Goal: Information Seeking & Learning: Learn about a topic

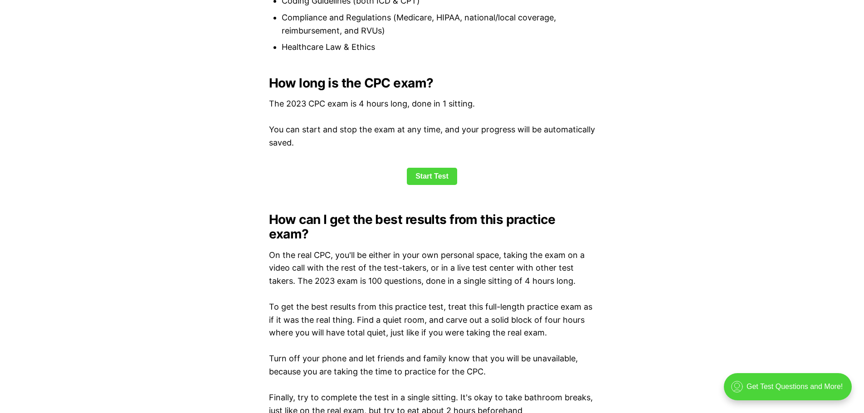
scroll to position [1179, 0]
click at [434, 173] on link "Start Test" at bounding box center [432, 176] width 50 height 17
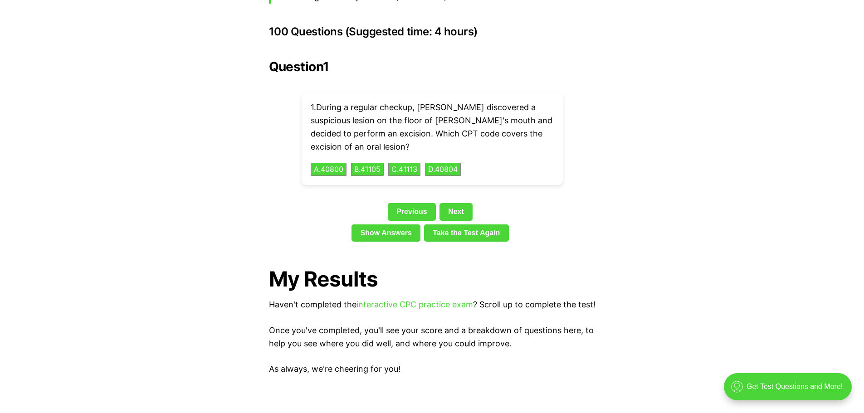
scroll to position [2033, 0]
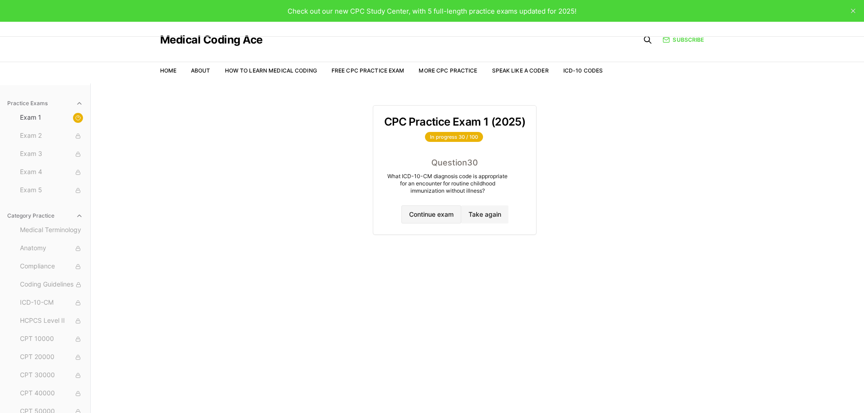
click at [425, 211] on button "Continue exam" at bounding box center [431, 214] width 60 height 18
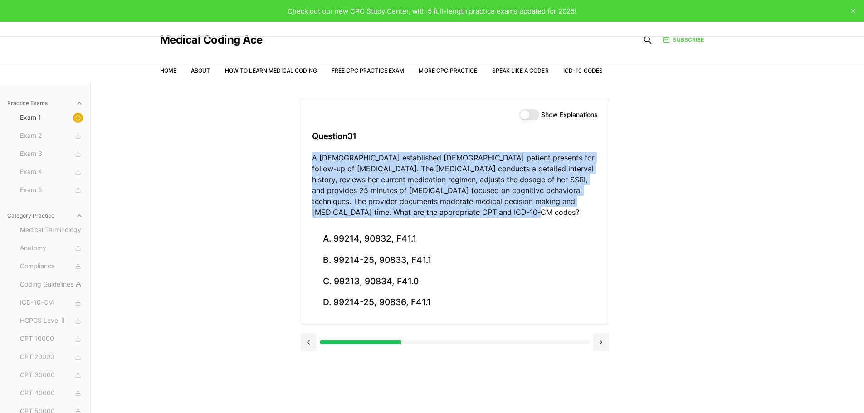
drag, startPoint x: 505, startPoint y: 213, endPoint x: 312, endPoint y: 156, distance: 200.9
click at [312, 156] on p "A [DEMOGRAPHIC_DATA] established [DEMOGRAPHIC_DATA] patient presents for follow…" at bounding box center [455, 184] width 286 height 65
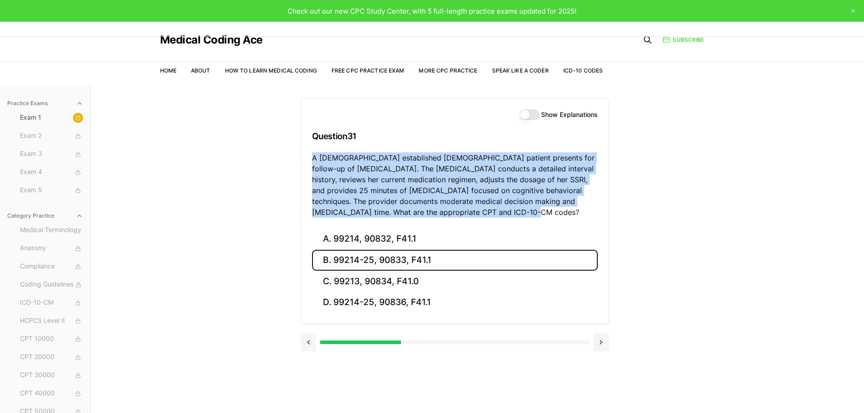
click at [399, 261] on button "B. 99214-25, 90833, F41.1" at bounding box center [455, 260] width 286 height 21
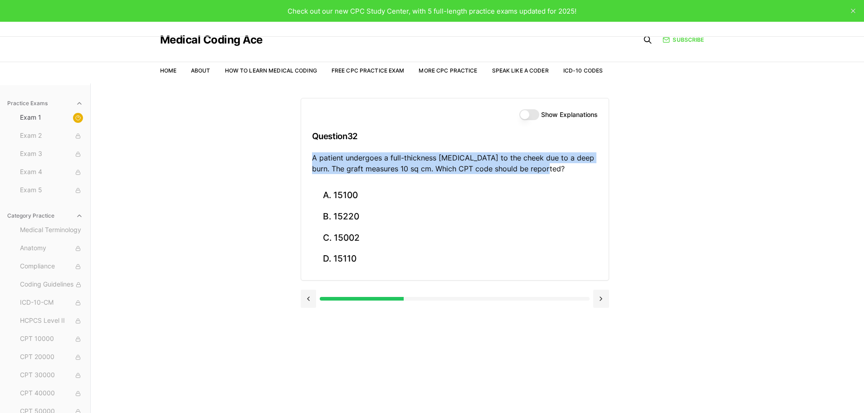
drag, startPoint x: 545, startPoint y: 170, endPoint x: 311, endPoint y: 160, distance: 234.2
click at [312, 160] on p "A patient undergoes a full-thickness [MEDICAL_DATA] to the cheek due to a deep …" at bounding box center [455, 163] width 286 height 22
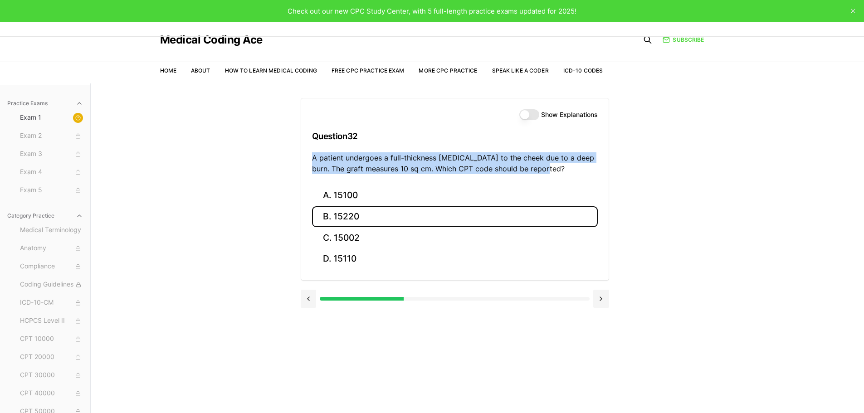
click at [377, 216] on button "B. 15220" at bounding box center [455, 216] width 286 height 21
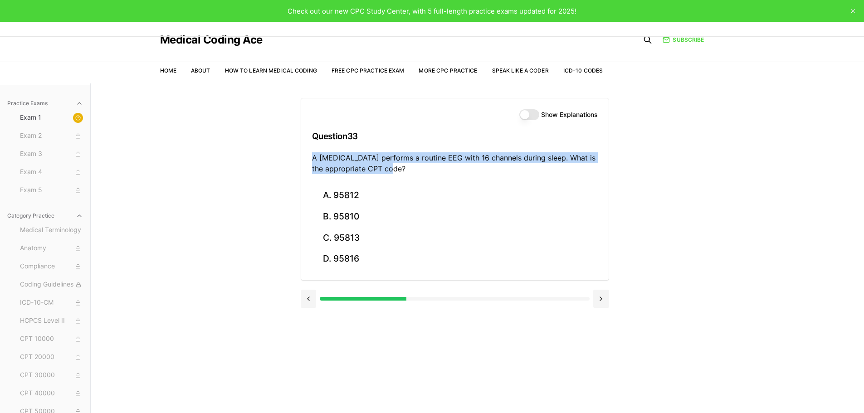
drag, startPoint x: 398, startPoint y: 170, endPoint x: 310, endPoint y: 161, distance: 88.0
click at [310, 161] on div "Show Explanations Question 33 A [MEDICAL_DATA] performs a routine EEG with 16 c…" at bounding box center [454, 141] width 307 height 87
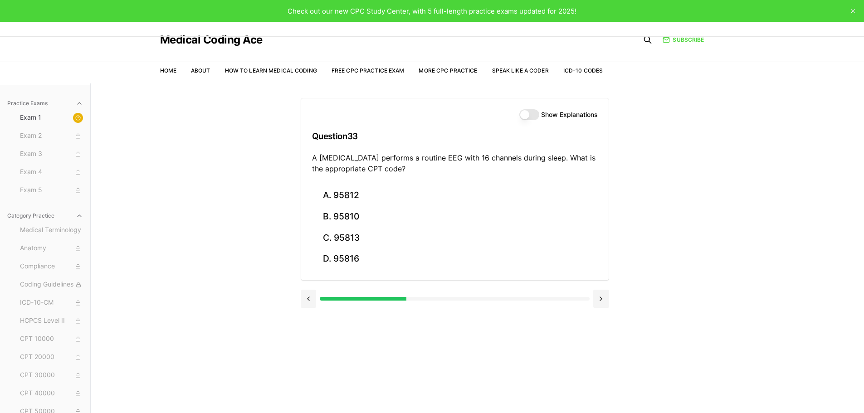
click at [774, 203] on div "Practice Exams Exam 1 Exam 2 Exam 3 Exam 4 Exam 5 Category Practice Medical Ter…" at bounding box center [432, 289] width 864 height 413
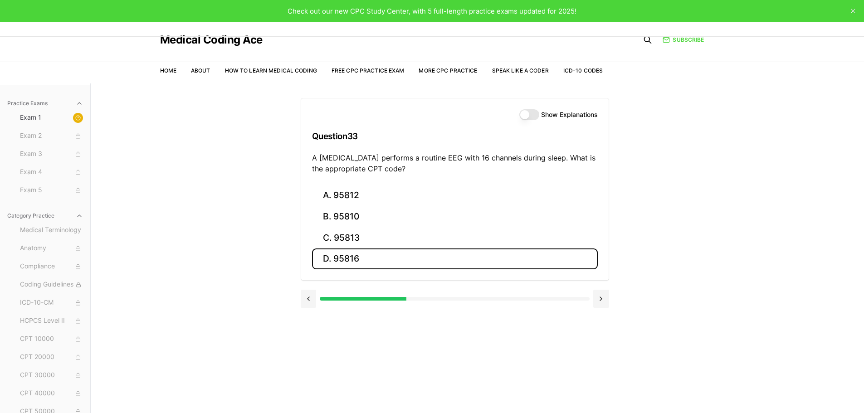
click at [367, 257] on button "D. 95816" at bounding box center [455, 258] width 286 height 21
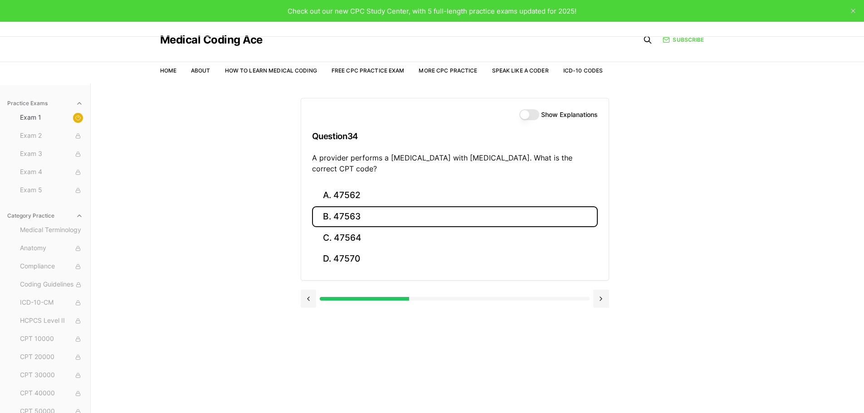
click at [393, 219] on button "B. 47563" at bounding box center [455, 216] width 286 height 21
click at [351, 222] on button "B. 58561" at bounding box center [455, 216] width 286 height 21
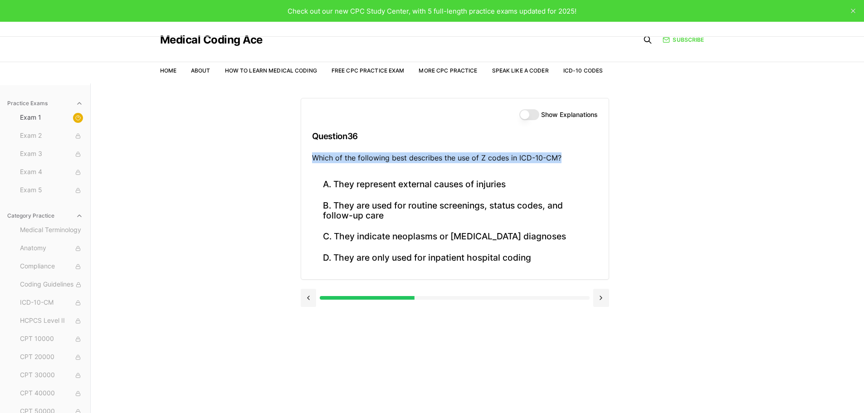
drag, startPoint x: 572, startPoint y: 157, endPoint x: 293, endPoint y: 160, distance: 278.4
click at [293, 160] on div "Practice Exams Exam 1 Exam 2 Exam 3 Exam 4 Exam 5 Category Practice Medical Ter…" at bounding box center [432, 289] width 864 height 413
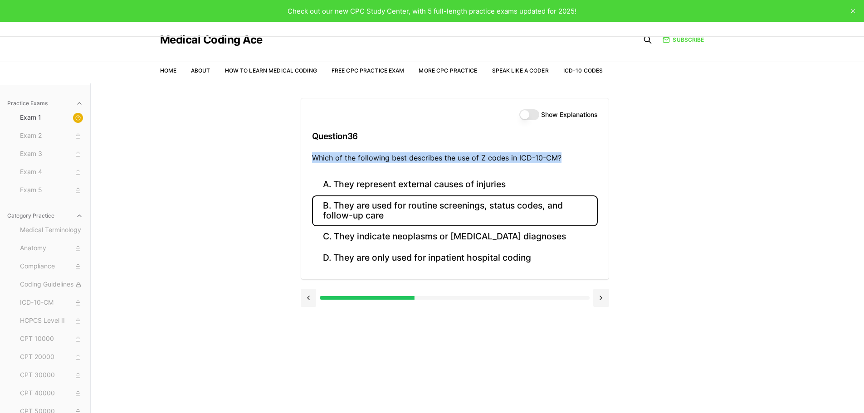
click at [362, 211] on button "B. They are used for routine screenings, status codes, and follow-up care" at bounding box center [455, 210] width 286 height 31
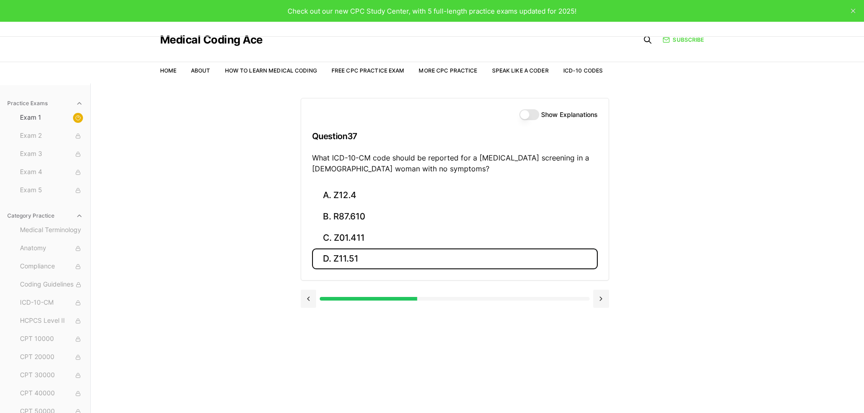
click at [372, 259] on button "D. Z11.51" at bounding box center [455, 258] width 286 height 21
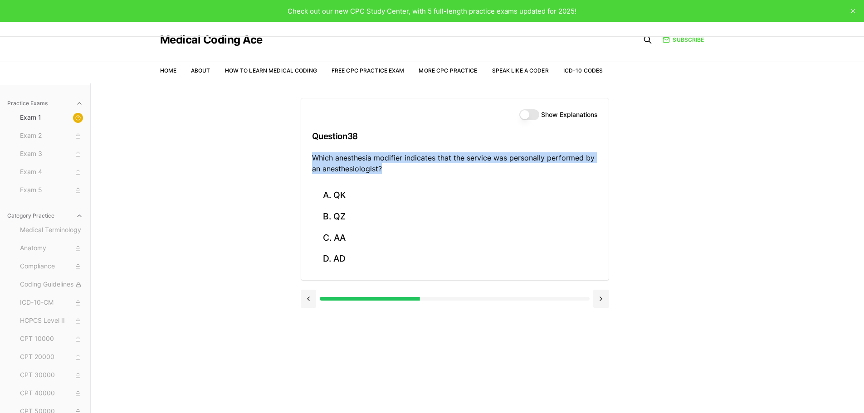
drag, startPoint x: 396, startPoint y: 169, endPoint x: 293, endPoint y: 157, distance: 103.5
click at [293, 157] on div "Practice Exams Exam 1 Exam 2 Exam 3 Exam 4 Exam 5 Category Practice Medical Ter…" at bounding box center [432, 289] width 864 height 413
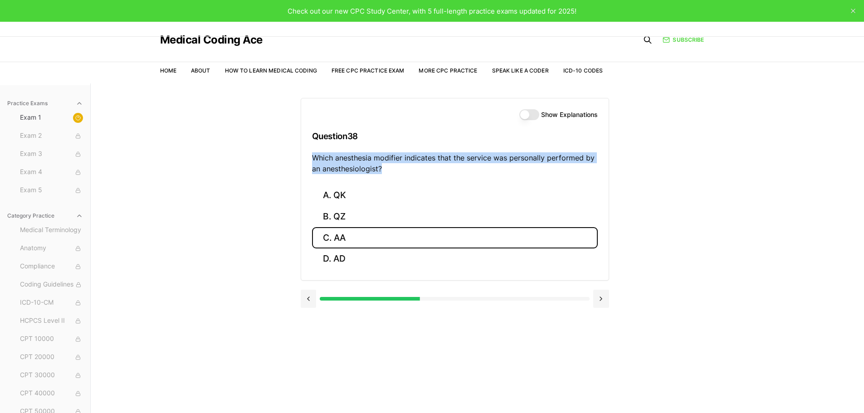
click at [361, 239] on button "C. AA" at bounding box center [455, 237] width 286 height 21
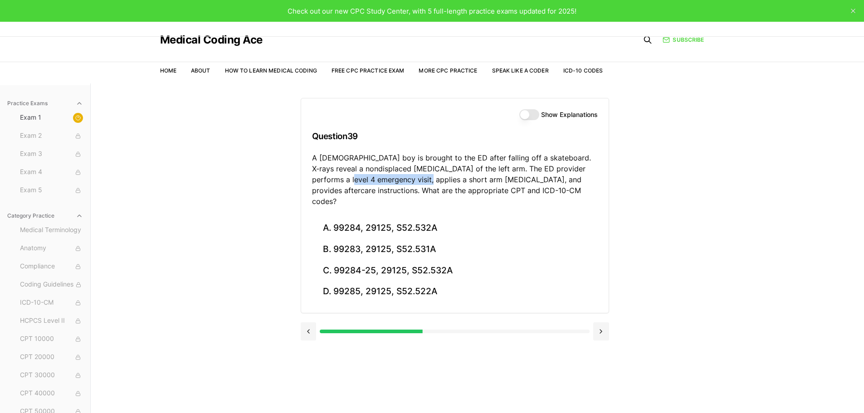
drag, startPoint x: 390, startPoint y: 177, endPoint x: 311, endPoint y: 180, distance: 78.9
click at [312, 180] on p "A [DEMOGRAPHIC_DATA] boy is brought to the ED after falling off a skateboard. X…" at bounding box center [455, 179] width 286 height 54
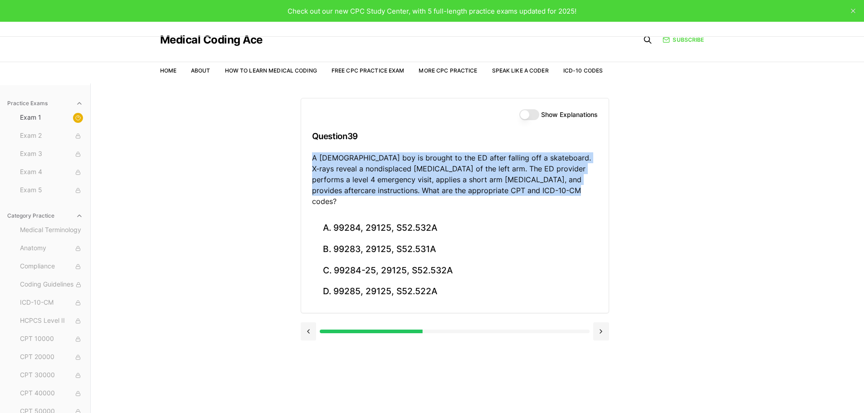
drag, startPoint x: 552, startPoint y: 189, endPoint x: 299, endPoint y: 155, distance: 255.7
click at [299, 155] on div "Practice Exams Exam 1 Exam 2 Exam 3 Exam 4 Exam 5 Category Practice Medical Ter…" at bounding box center [432, 289] width 864 height 413
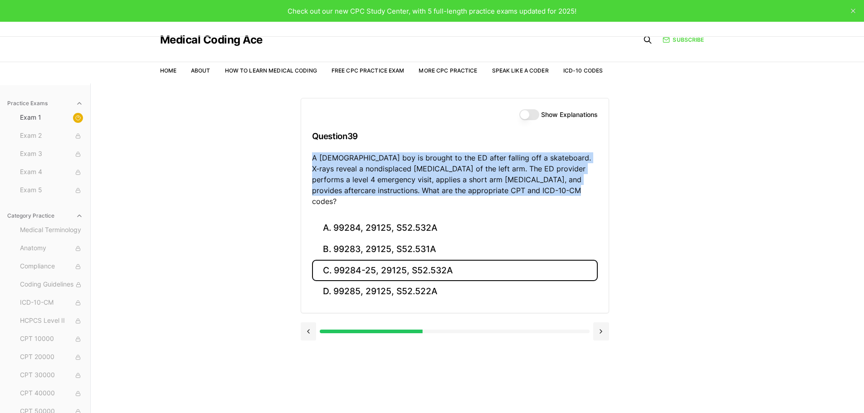
click at [369, 260] on button "C. 99284-25, 29125, S52.532A" at bounding box center [455, 270] width 286 height 21
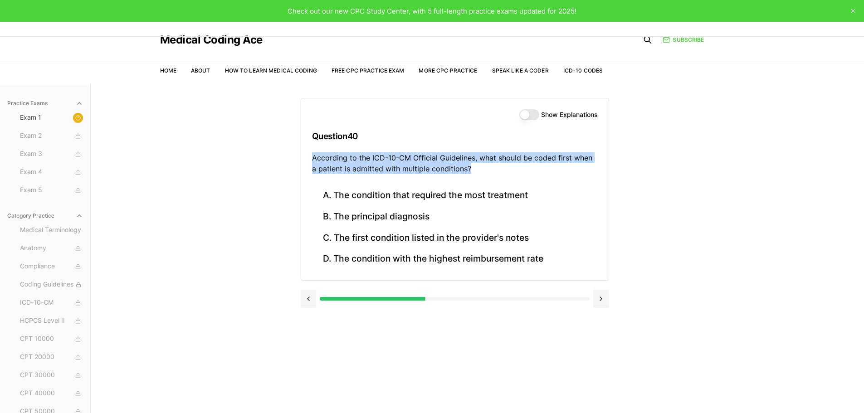
drag, startPoint x: 484, startPoint y: 165, endPoint x: 300, endPoint y: 155, distance: 184.4
click at [301, 155] on div "Show Explanations Question 40 According to the ICD-10-CM Official Guidelines, w…" at bounding box center [455, 189] width 308 height 183
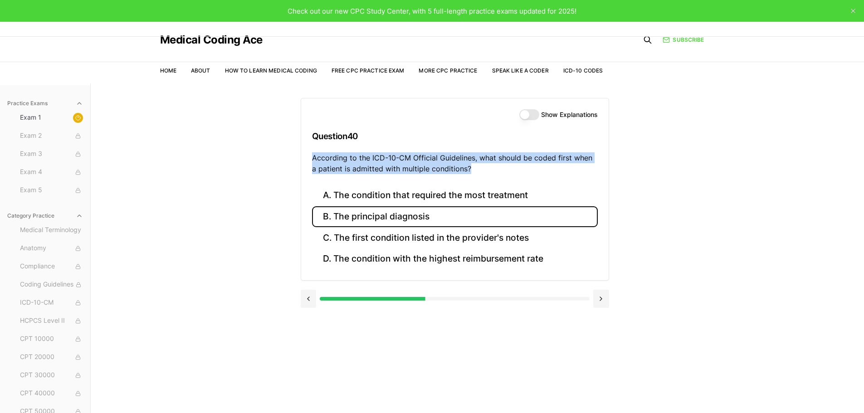
click at [441, 220] on button "B. The principal diagnosis" at bounding box center [455, 216] width 286 height 21
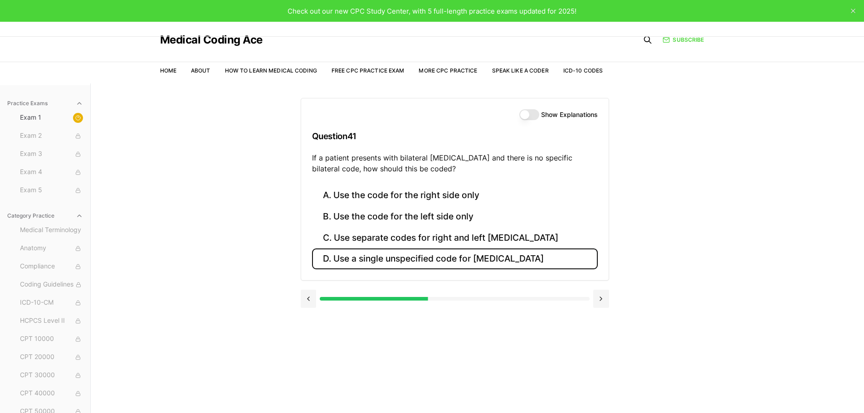
click at [491, 256] on button "D. Use a single unspecified code for [MEDICAL_DATA]" at bounding box center [455, 258] width 286 height 21
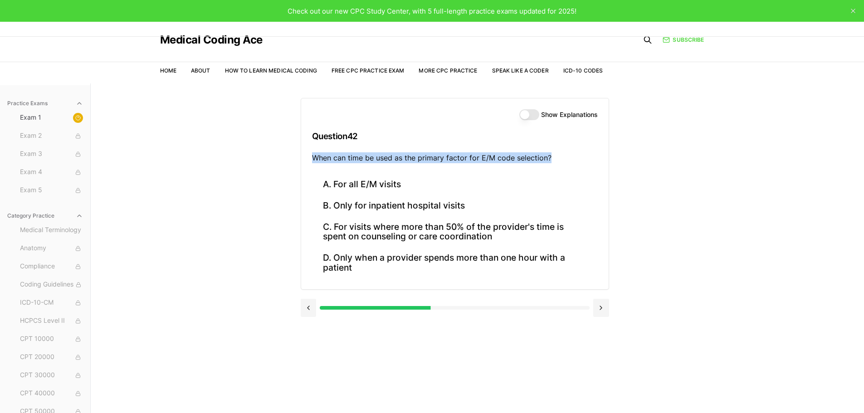
drag, startPoint x: 559, startPoint y: 155, endPoint x: 311, endPoint y: 157, distance: 248.5
click at [311, 157] on div "Show Explanations Question 42 When can time be used as the primary factor for E…" at bounding box center [454, 136] width 307 height 76
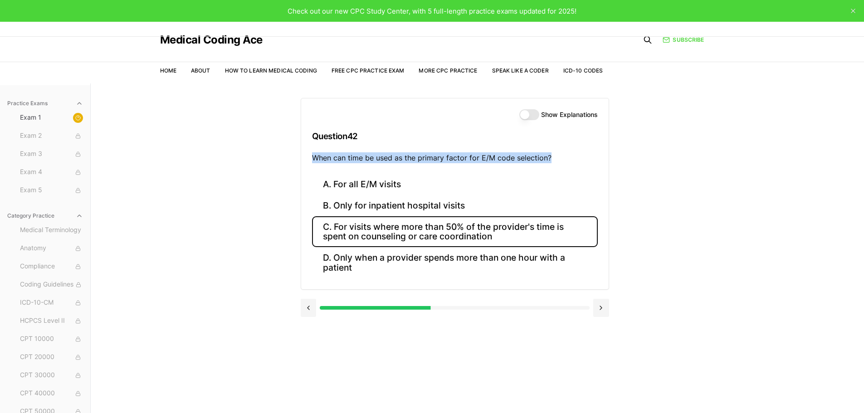
click at [487, 235] on button "C. For visits where more than 50% of the provider's time is spent on counseling…" at bounding box center [455, 231] width 286 height 31
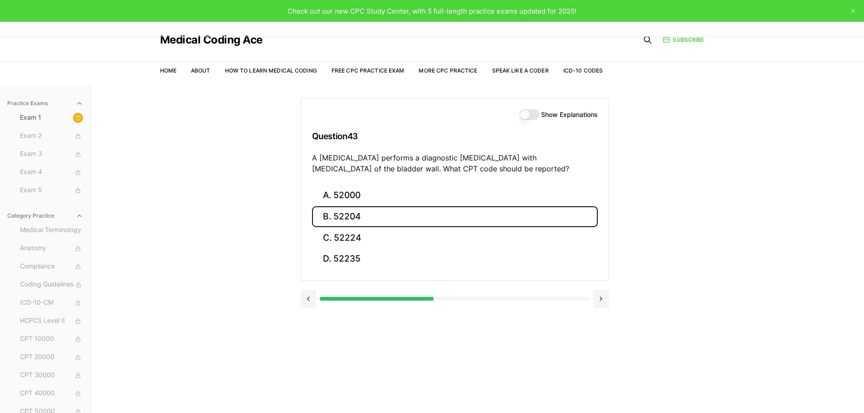
click at [358, 212] on button "B. 52204" at bounding box center [455, 216] width 286 height 21
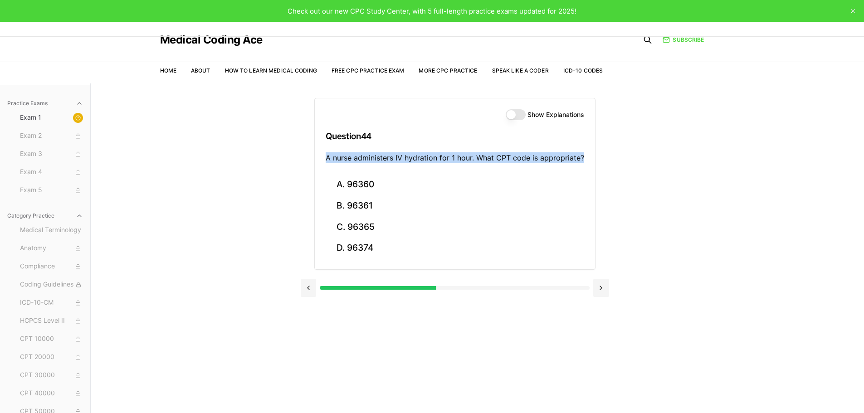
drag, startPoint x: 586, startPoint y: 157, endPoint x: 325, endPoint y: 158, distance: 261.2
click at [325, 158] on div "Show Explanations Question 44 A nurse administers IV hydration for 1 hour. What…" at bounding box center [455, 136] width 280 height 76
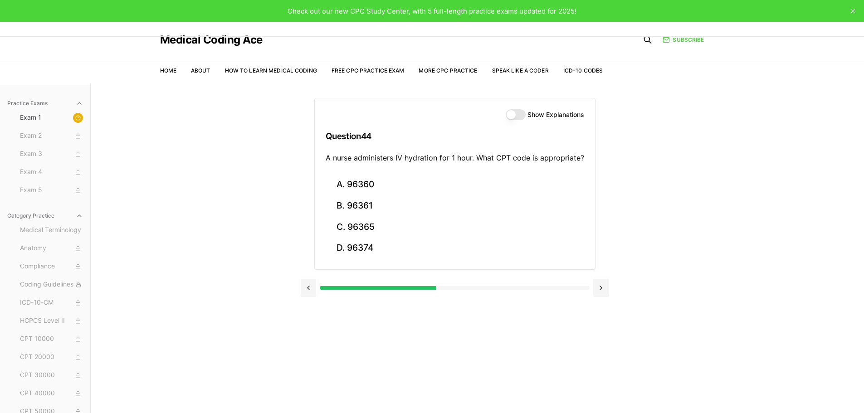
click at [806, 222] on div "Practice Exams Exam 1 Exam 2 Exam 3 Exam 4 Exam 5 Category Practice Medical Ter…" at bounding box center [432, 289] width 864 height 413
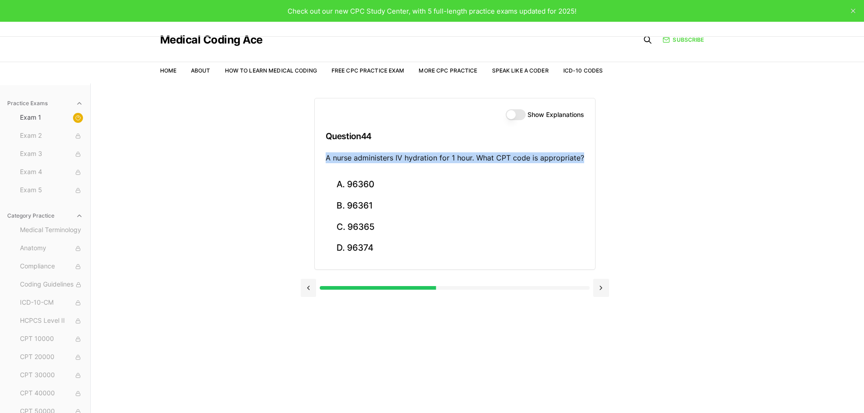
drag, startPoint x: 583, startPoint y: 157, endPoint x: 320, endPoint y: 156, distance: 263.0
click at [320, 156] on div "Show Explanations Question 44 A nurse administers IV hydration for 1 hour. What…" at bounding box center [455, 136] width 280 height 76
click at [361, 188] on button "A. 96360" at bounding box center [455, 184] width 258 height 21
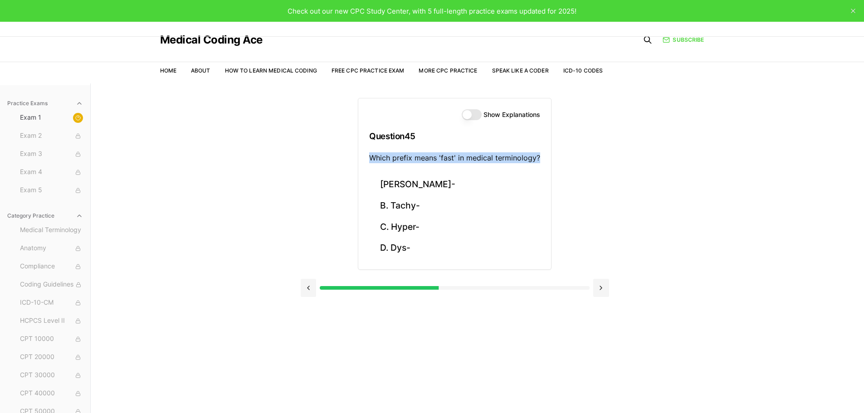
drag, startPoint x: 540, startPoint y: 157, endPoint x: 371, endPoint y: 161, distance: 168.7
click at [371, 161] on div "Show Explanations Question 45 Which prefix means 'fast' in medical terminology?" at bounding box center [454, 136] width 193 height 76
click at [449, 200] on button "B. Tachy-" at bounding box center [454, 205] width 171 height 21
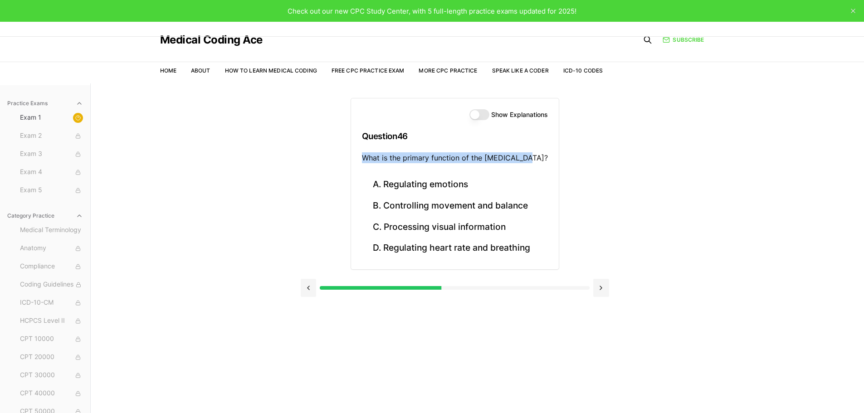
drag, startPoint x: 532, startPoint y: 156, endPoint x: 360, endPoint y: 152, distance: 172.8
click at [360, 152] on div "Show Explanations Question 46 What is the primary function of the [MEDICAL_DATA…" at bounding box center [455, 136] width 208 height 76
click at [488, 205] on button "B. Controlling movement and balance" at bounding box center [455, 205] width 186 height 21
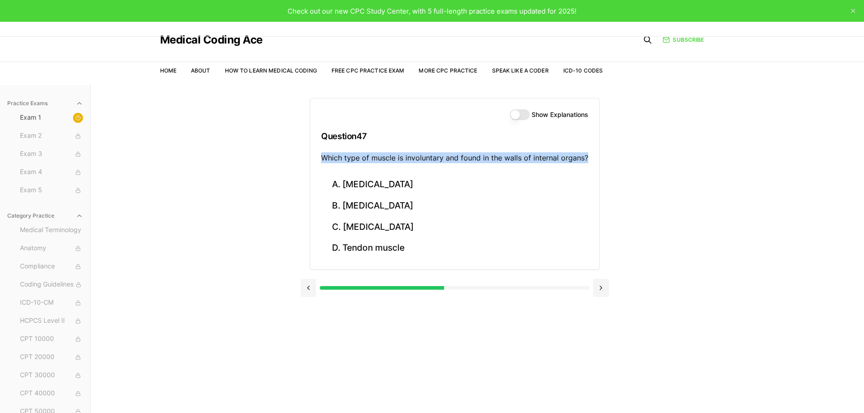
drag, startPoint x: 589, startPoint y: 156, endPoint x: 321, endPoint y: 157, distance: 268.4
click at [321, 157] on div "Show Explanations Question 47 Which type of muscle is involuntary and found in …" at bounding box center [454, 136] width 289 height 76
click at [418, 228] on button "C. [MEDICAL_DATA]" at bounding box center [454, 226] width 267 height 21
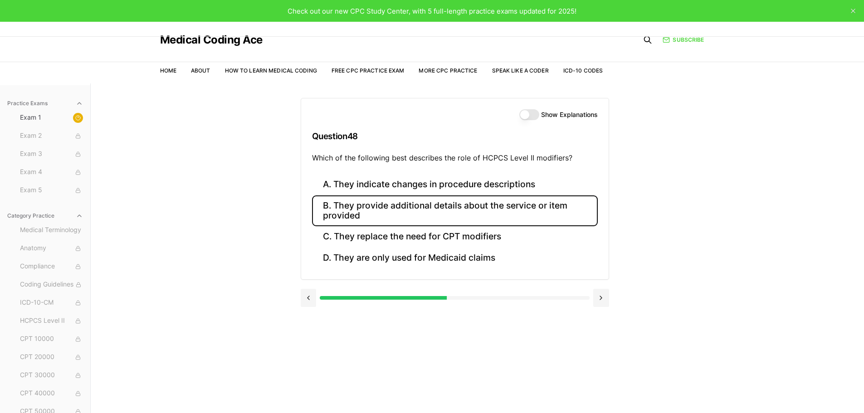
click at [340, 207] on button "B. They provide additional details about the service or item provided" at bounding box center [455, 210] width 286 height 31
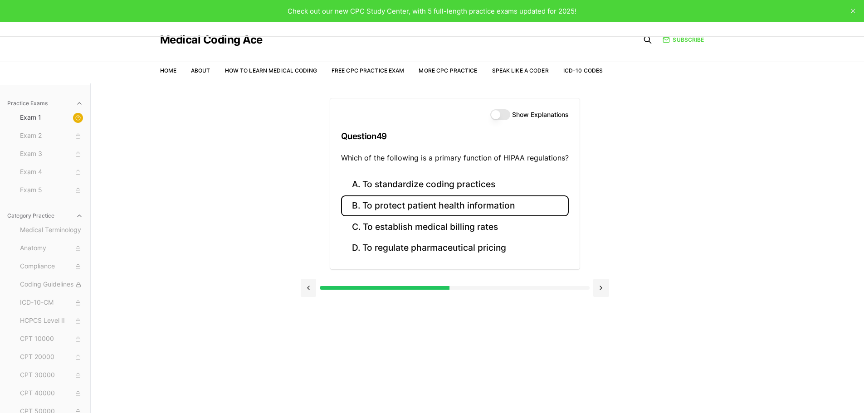
click at [445, 205] on button "B. To protect patient health information" at bounding box center [455, 205] width 228 height 21
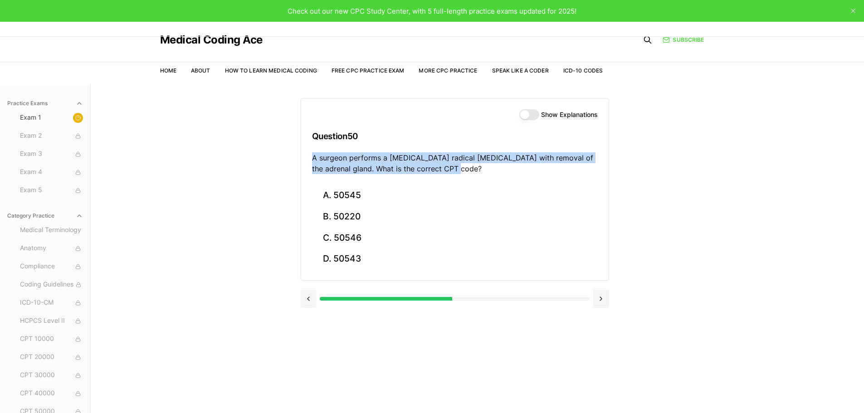
drag, startPoint x: 489, startPoint y: 165, endPoint x: 304, endPoint y: 156, distance: 185.2
click at [304, 156] on div "Show Explanations Question 50 A surgeon performs a [MEDICAL_DATA] radical [MEDI…" at bounding box center [454, 141] width 307 height 87
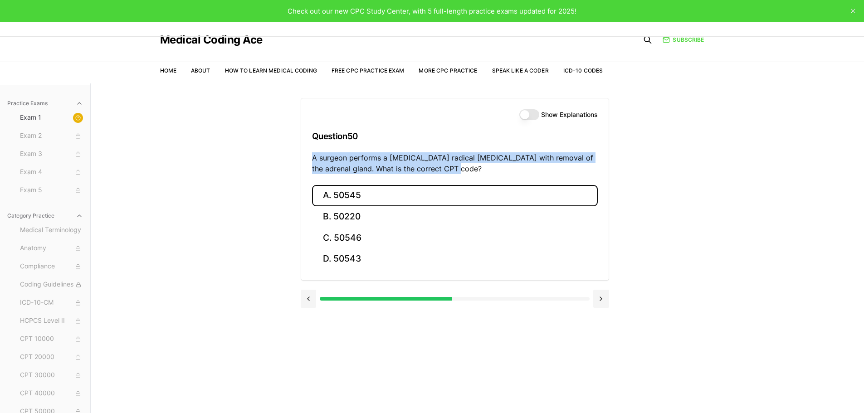
click at [370, 198] on button "A. 50545" at bounding box center [455, 195] width 286 height 21
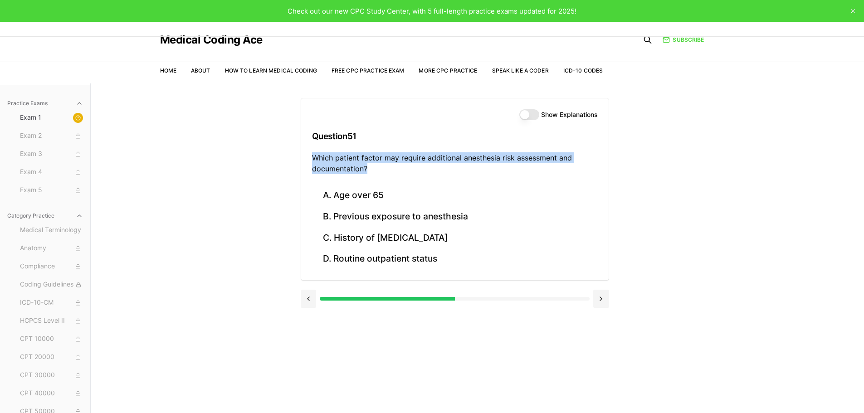
drag, startPoint x: 380, startPoint y: 170, endPoint x: 298, endPoint y: 155, distance: 83.6
click at [298, 155] on div "Practice Exams Exam 1 Exam 2 Exam 3 Exam 4 Exam 5 Category Practice Medical Ter…" at bounding box center [432, 289] width 864 height 413
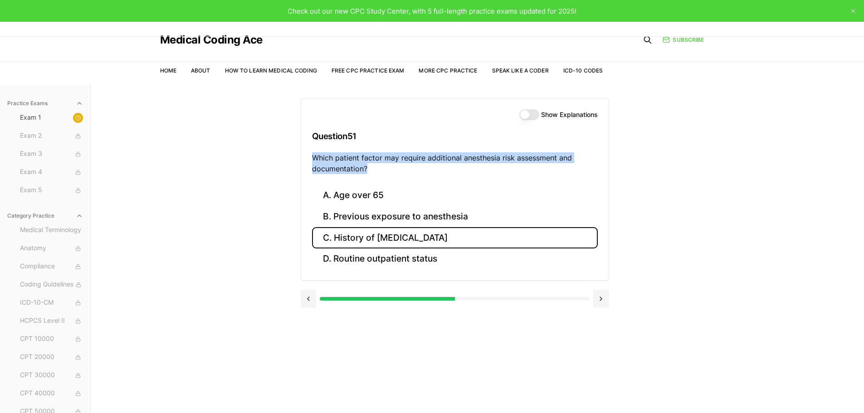
click at [466, 240] on button "C. History of [MEDICAL_DATA]" at bounding box center [455, 237] width 286 height 21
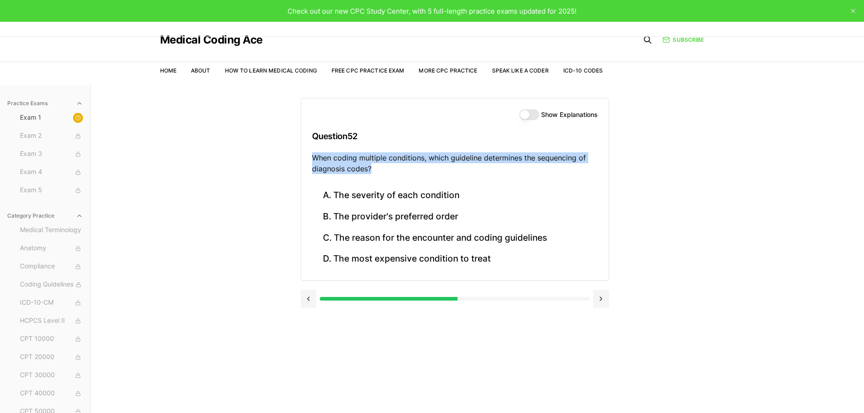
drag, startPoint x: 384, startPoint y: 170, endPoint x: 305, endPoint y: 154, distance: 80.6
click at [305, 154] on div "Show Explanations Question 52 When coding multiple conditions, which guideline …" at bounding box center [454, 141] width 307 height 87
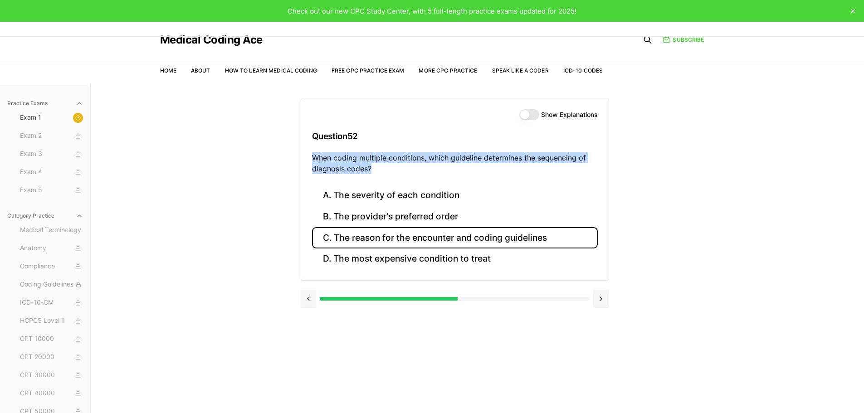
click at [372, 245] on button "C. The reason for the encounter and coding guidelines" at bounding box center [455, 237] width 286 height 21
